Goal: Transaction & Acquisition: Purchase product/service

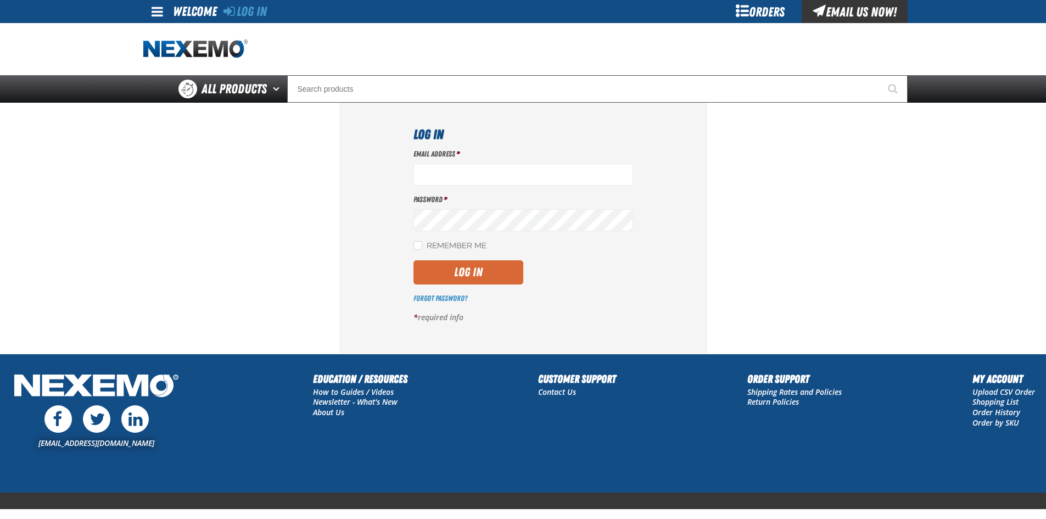
type input "gvfreceptionist@vtaig.com"
click at [483, 277] on button "Log In" at bounding box center [469, 272] width 110 height 24
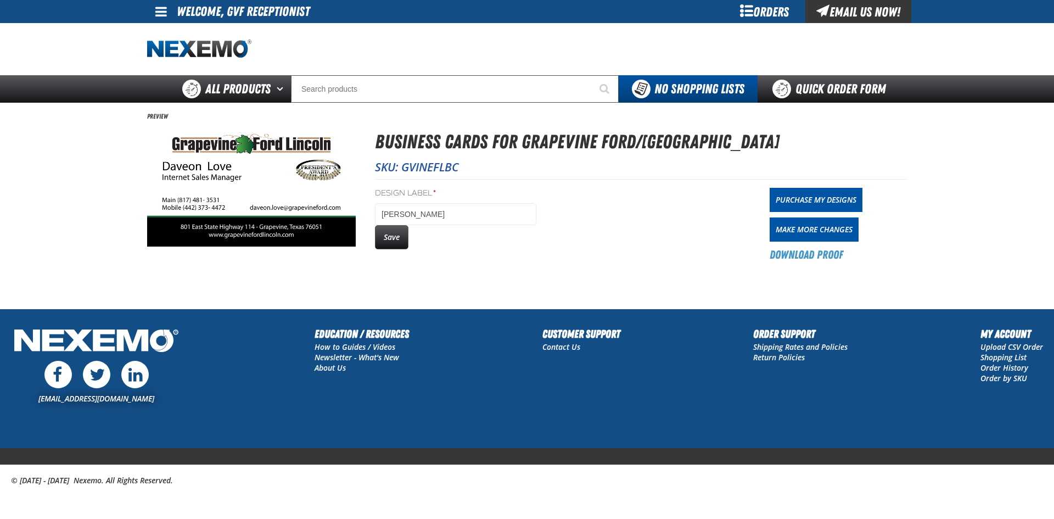
click at [289, 176] on img at bounding box center [251, 186] width 209 height 119
click at [303, 164] on img at bounding box center [251, 186] width 209 height 119
click at [149, 115] on span "Preview" at bounding box center [157, 116] width 21 height 9
click at [160, 115] on span "Preview" at bounding box center [157, 116] width 21 height 9
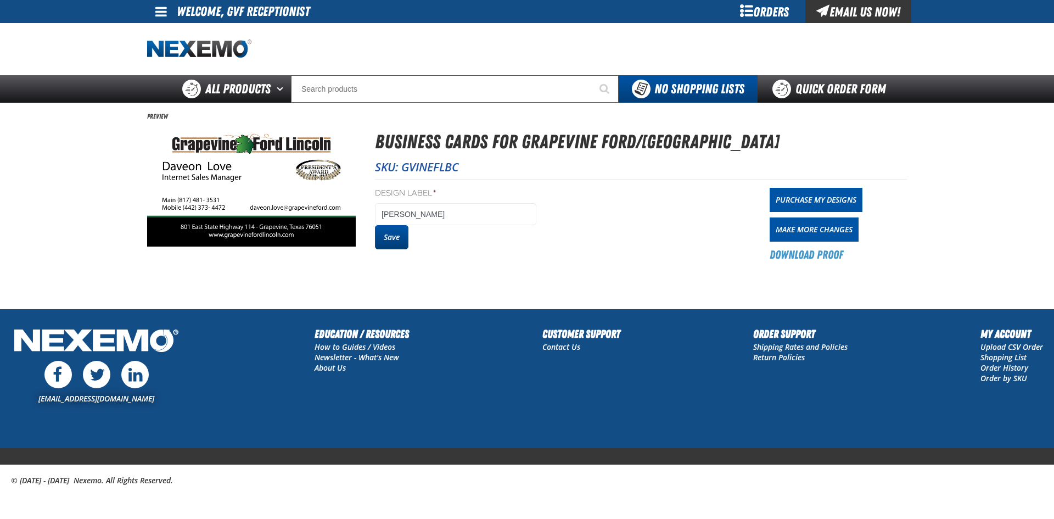
click at [408, 243] on button "Save" at bounding box center [391, 237] width 33 height 24
drag, startPoint x: 0, startPoint y: 0, endPoint x: 798, endPoint y: 195, distance: 821.4
click at [798, 195] on link "Purchase My Designs" at bounding box center [816, 200] width 93 height 24
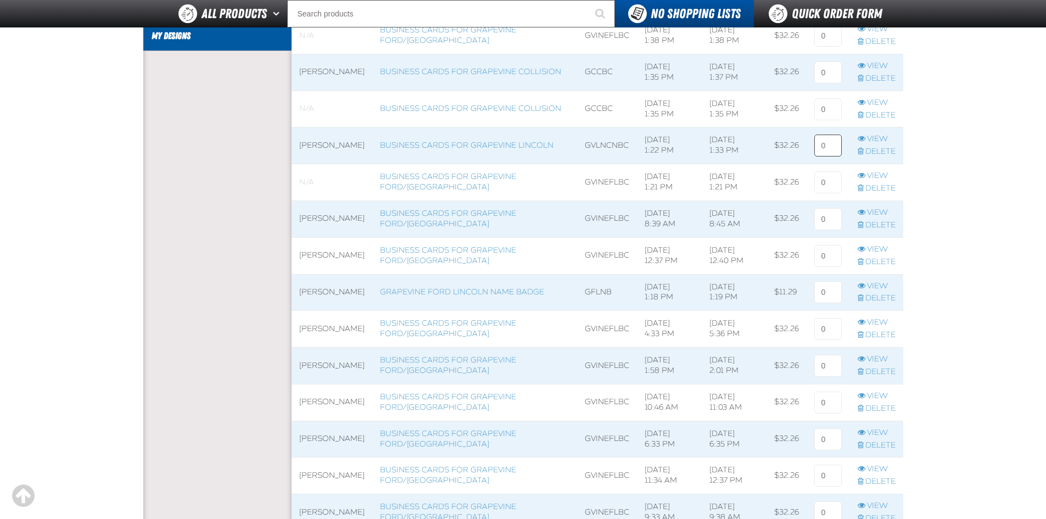
scroll to position [55, 0]
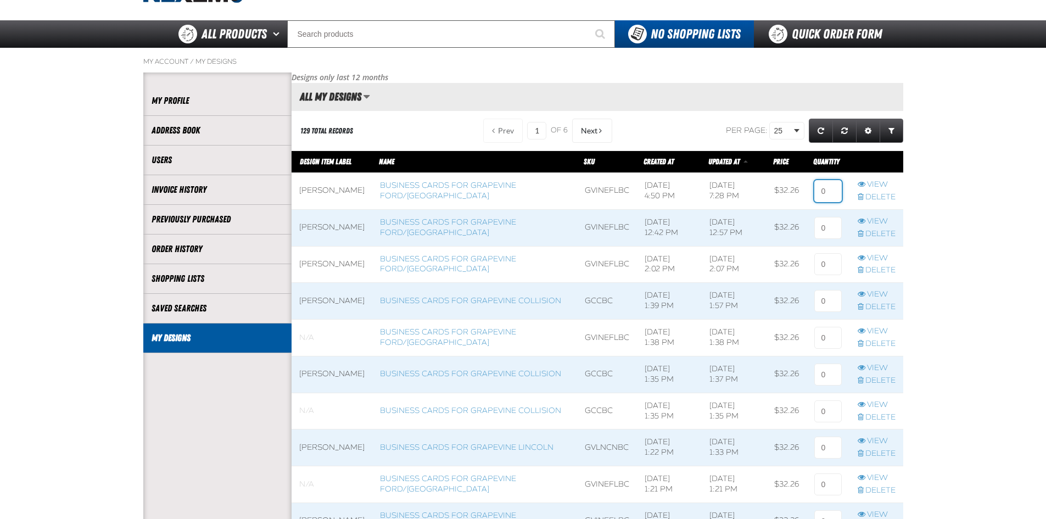
click at [824, 201] on input at bounding box center [827, 191] width 27 height 22
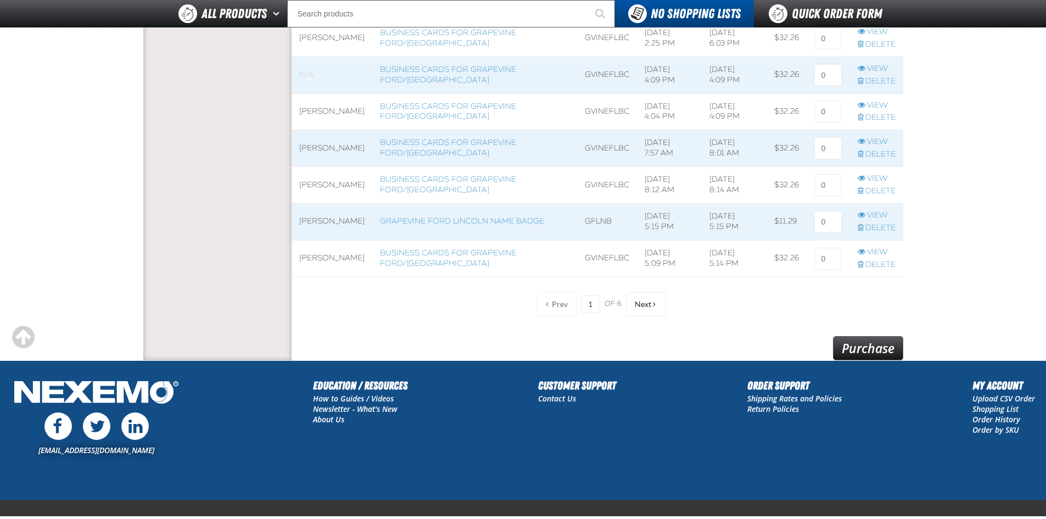
scroll to position [892, 0]
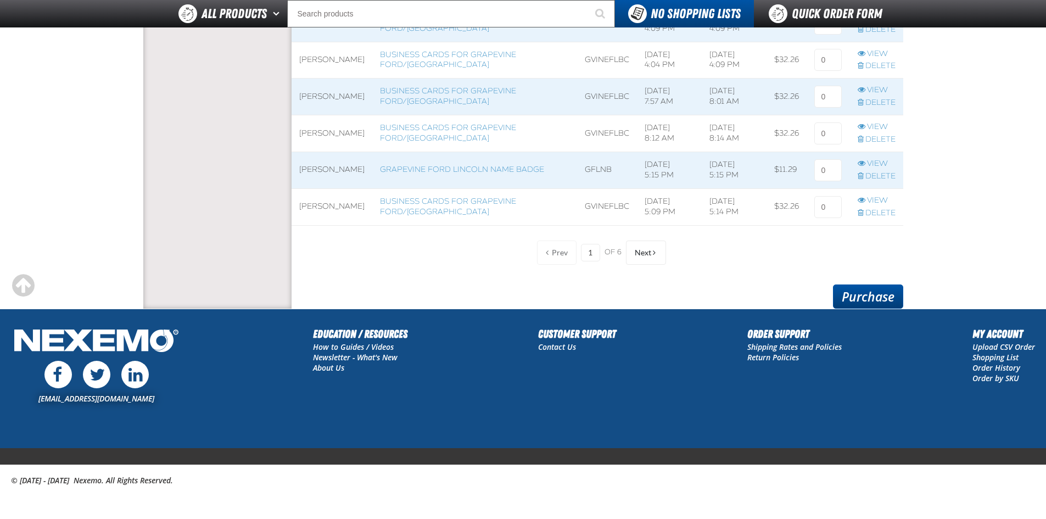
type input "1"
click at [887, 305] on link "Purchase" at bounding box center [868, 296] width 70 height 24
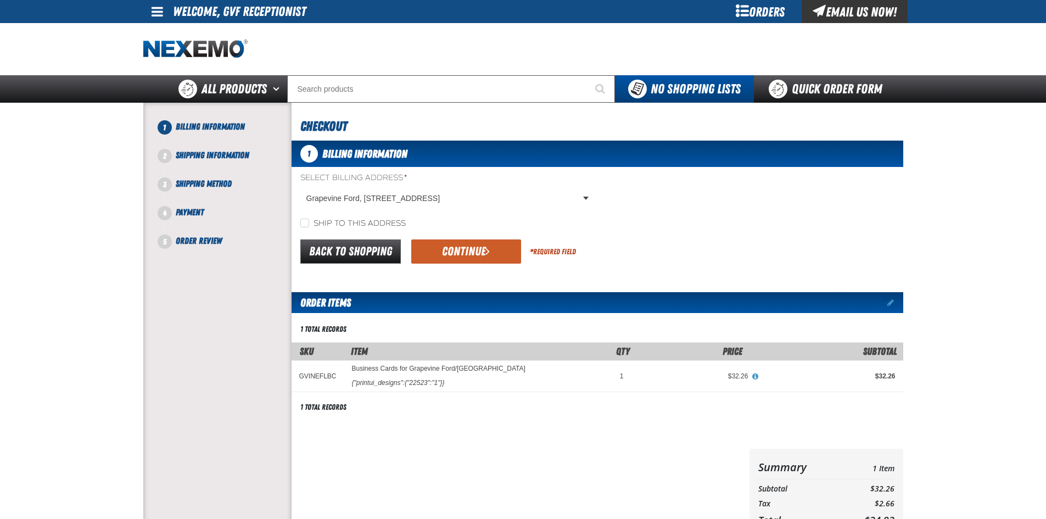
click at [450, 256] on button "Continue" at bounding box center [466, 251] width 110 height 24
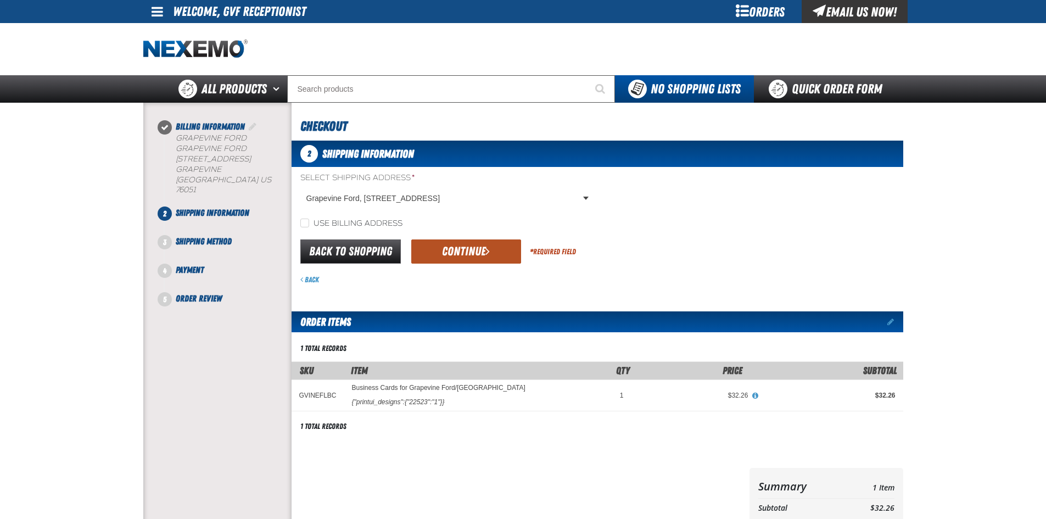
click at [461, 260] on button "Continue" at bounding box center [466, 251] width 110 height 24
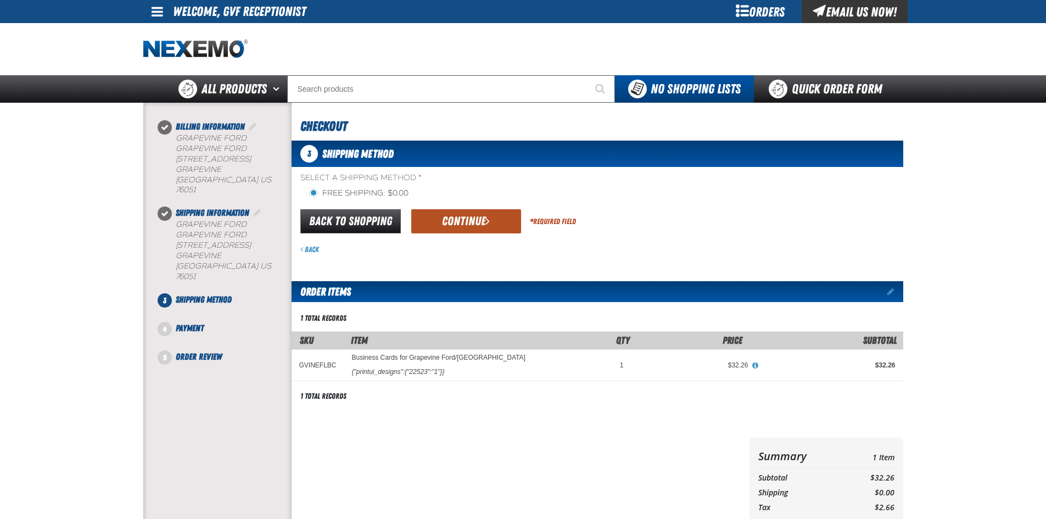
click at [483, 220] on button "Continue" at bounding box center [466, 221] width 110 height 24
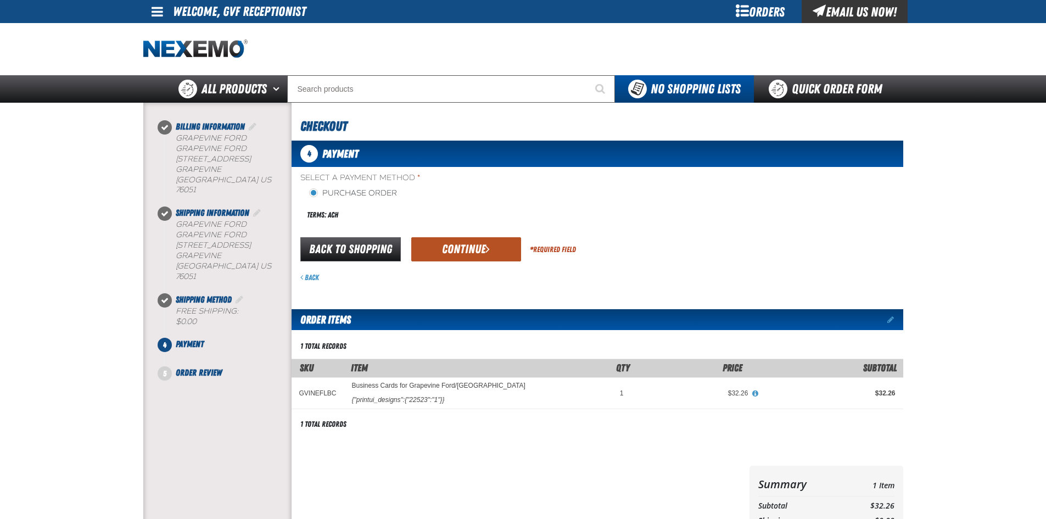
click at [473, 244] on button "Continue" at bounding box center [466, 249] width 110 height 24
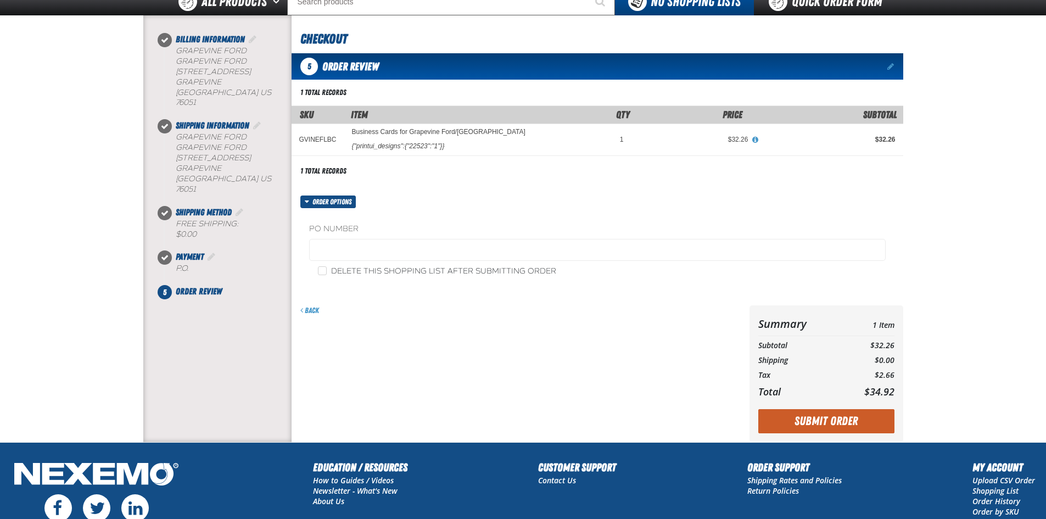
scroll to position [193, 0]
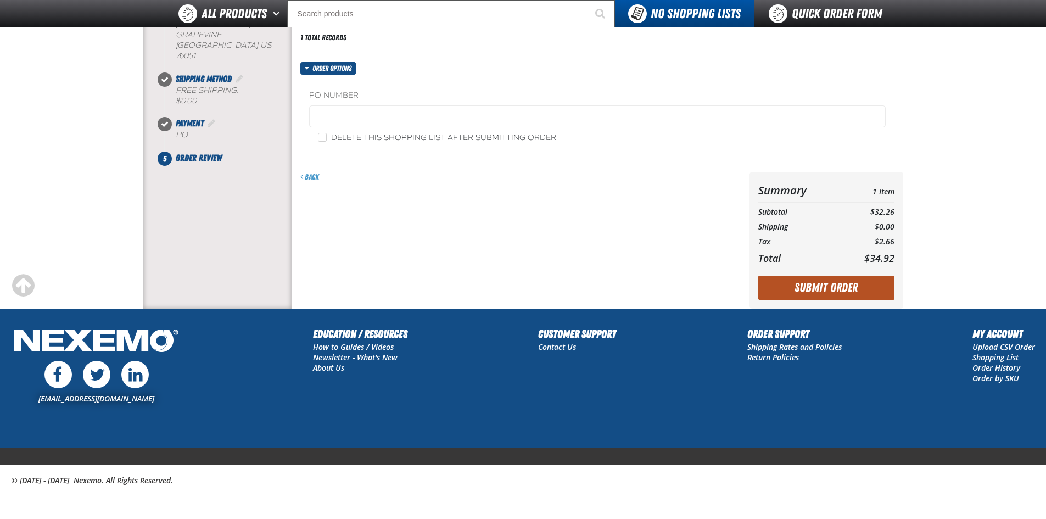
click at [787, 289] on button "Submit Order" at bounding box center [826, 288] width 136 height 24
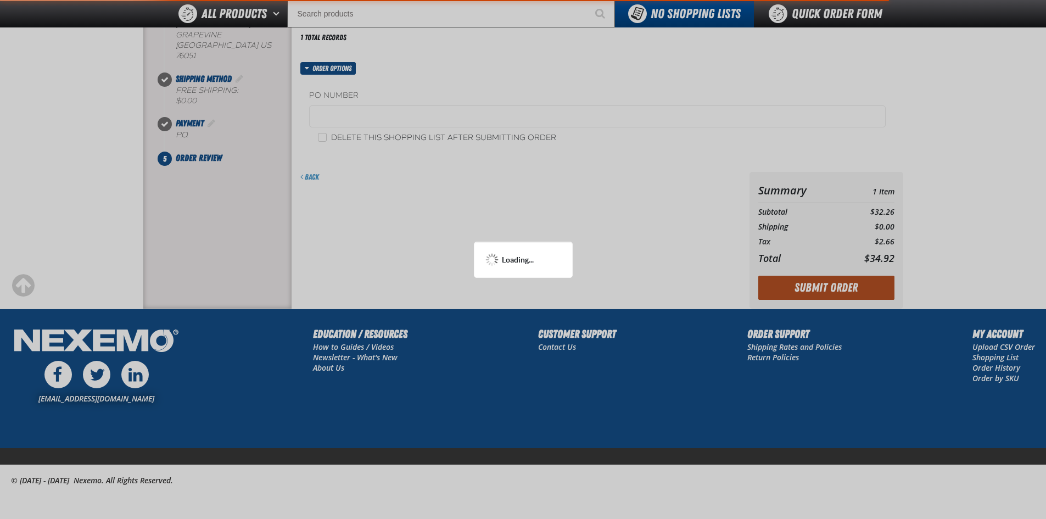
click at [787, 289] on div at bounding box center [523, 259] width 1046 height 519
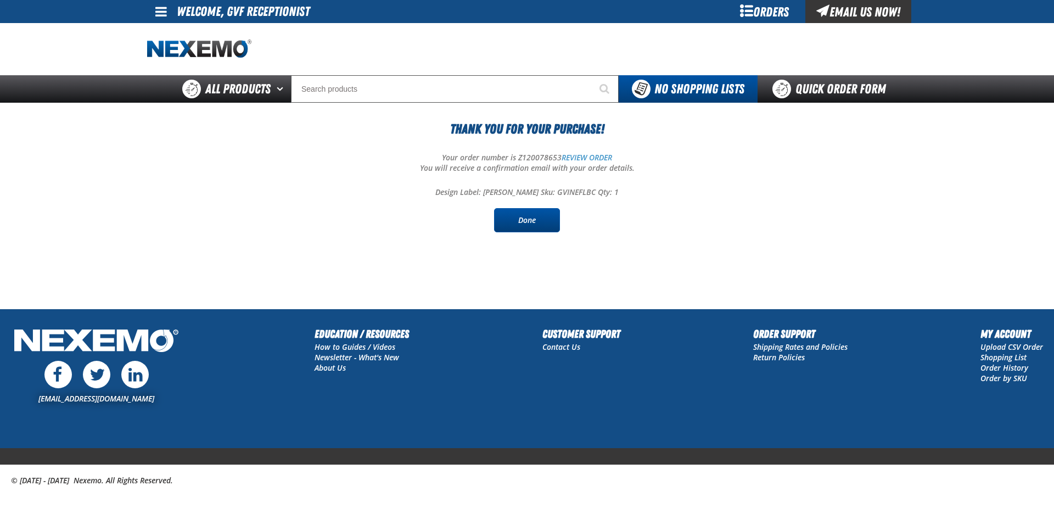
click at [514, 223] on link "Done" at bounding box center [527, 220] width 66 height 24
